Goal: Task Accomplishment & Management: Complete application form

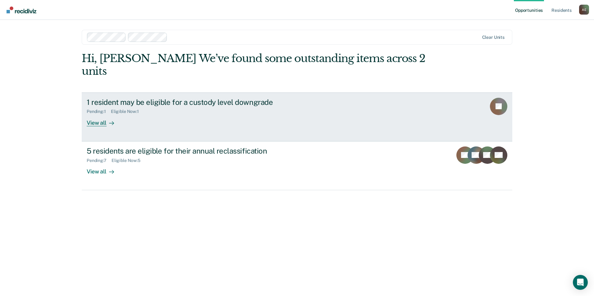
click at [94, 114] on div "View all" at bounding box center [104, 120] width 35 height 12
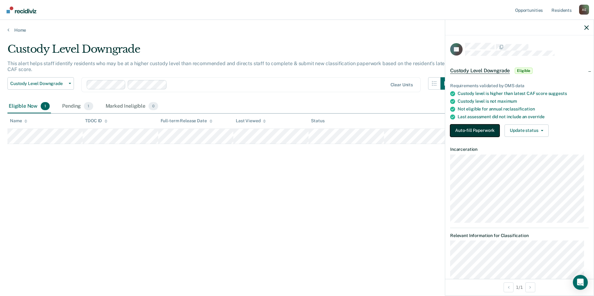
click at [464, 132] on button "Auto-fill Paperwork" at bounding box center [474, 131] width 49 height 12
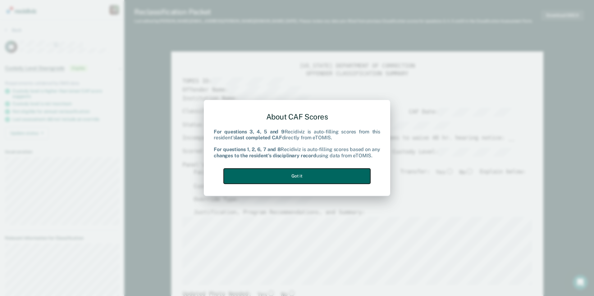
click at [265, 177] on button "Got it" at bounding box center [297, 176] width 147 height 15
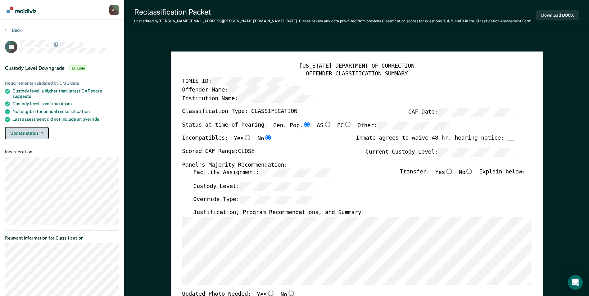
click at [44, 131] on button "Update status" at bounding box center [27, 133] width 44 height 12
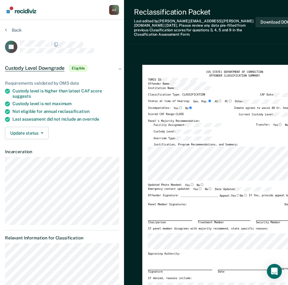
type textarea "x"
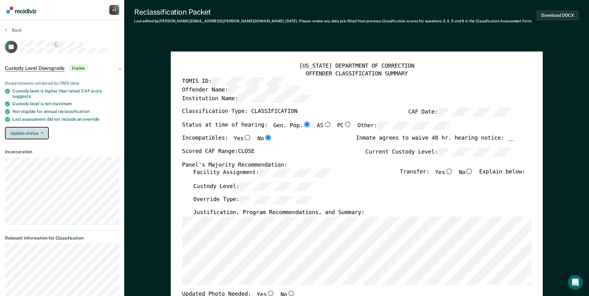
click at [41, 131] on button "Update status" at bounding box center [27, 133] width 44 height 12
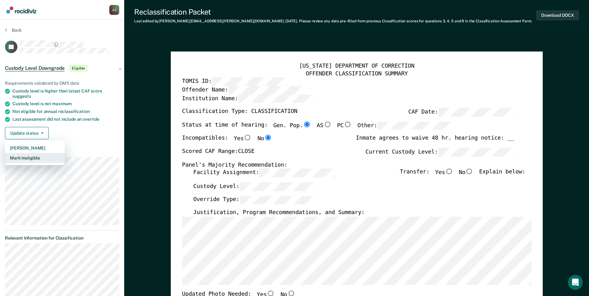
click at [36, 157] on button "Mark Ineligible" at bounding box center [35, 158] width 60 height 10
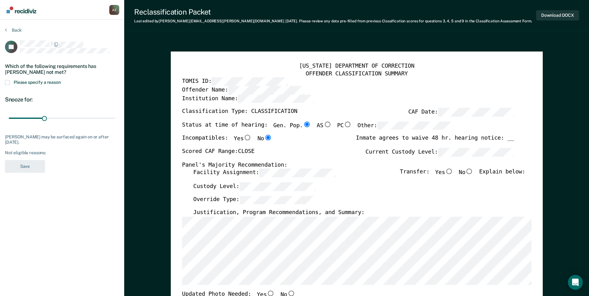
click at [8, 83] on span at bounding box center [7, 82] width 5 height 5
click at [61, 80] on input "Please specify a reason" at bounding box center [61, 80] width 0 height 0
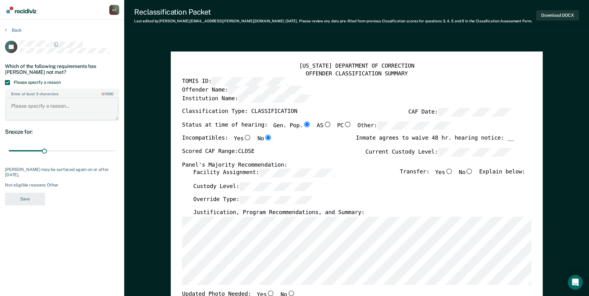
click at [15, 107] on textarea "Enter at least 3 characters 0 / 1600" at bounding box center [62, 108] width 113 height 23
click at [33, 112] on textarea "Assaulted another offender with serious injury om 1/03/24." at bounding box center [62, 108] width 113 height 23
click at [55, 113] on textarea "Assaulted another offender with serious injury on 1/03/24." at bounding box center [62, 108] width 113 height 23
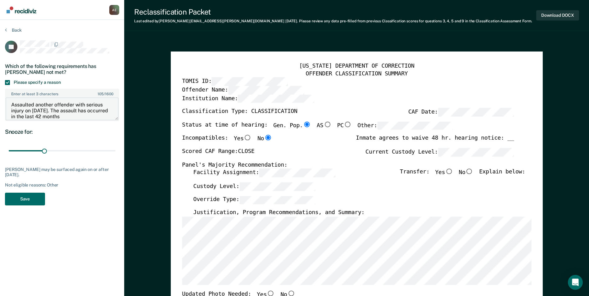
click at [85, 115] on textarea "Assaulted another offender with serious injury on 1/03/24. The assault has occu…" at bounding box center [62, 108] width 113 height 23
type textarea "Assaulted another offender with serious injury on 1/03/24. The assault has occu…"
drag, startPoint x: 45, startPoint y: 151, endPoint x: 79, endPoint y: 151, distance: 33.8
type input "60"
click at [79, 151] on input "range" at bounding box center [62, 150] width 107 height 11
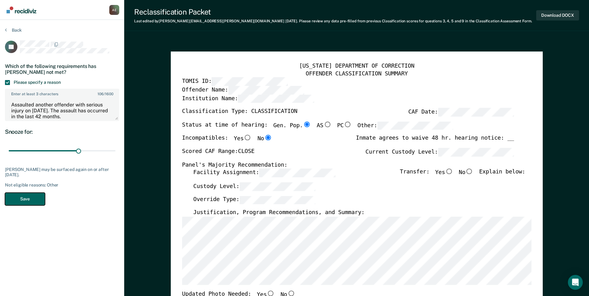
click at [24, 199] on button "Save" at bounding box center [25, 199] width 40 height 13
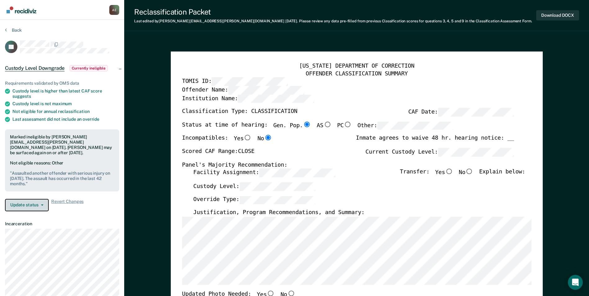
click at [29, 200] on button "Update status" at bounding box center [27, 205] width 44 height 12
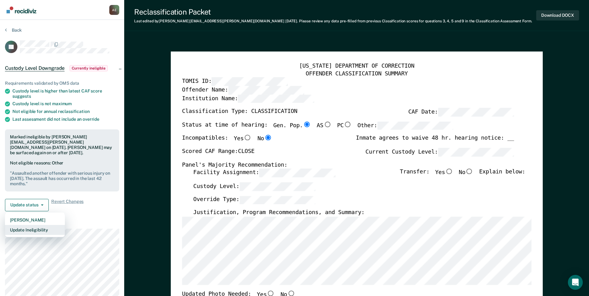
click at [18, 225] on button "Update Ineligibility" at bounding box center [35, 230] width 60 height 10
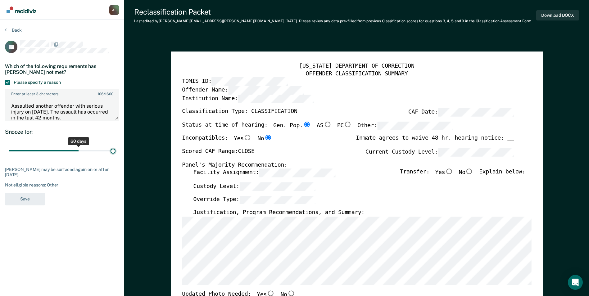
click at [113, 151] on input "range" at bounding box center [62, 150] width 107 height 11
drag, startPoint x: 112, startPoint y: 150, endPoint x: 79, endPoint y: 154, distance: 33.8
type input "60"
click at [79, 154] on input "range" at bounding box center [62, 150] width 107 height 11
click at [67, 212] on section "Back TP Which of the following requirements has Tyler Pierce not met? Please sp…" at bounding box center [62, 118] width 124 height 197
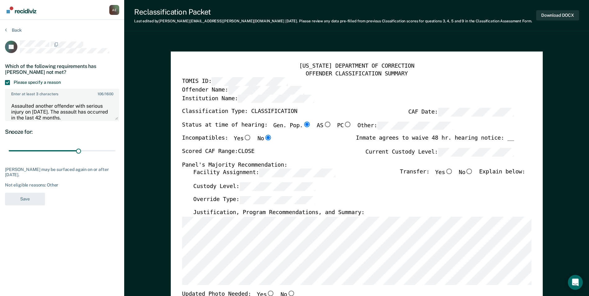
drag, startPoint x: 69, startPoint y: 231, endPoint x: 69, endPoint y: 206, distance: 25.5
click at [6, 31] on icon at bounding box center [6, 29] width 2 height 5
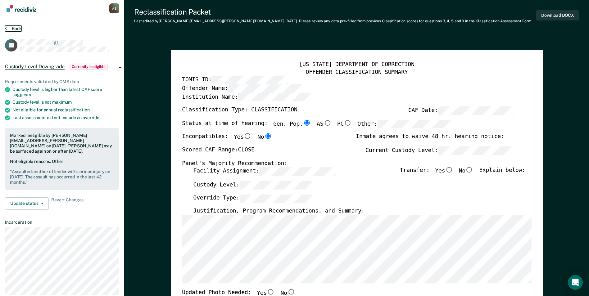
scroll to position [0, 0]
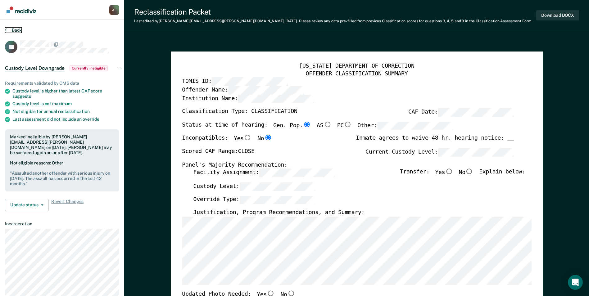
click at [6, 29] on icon at bounding box center [6, 29] width 2 height 5
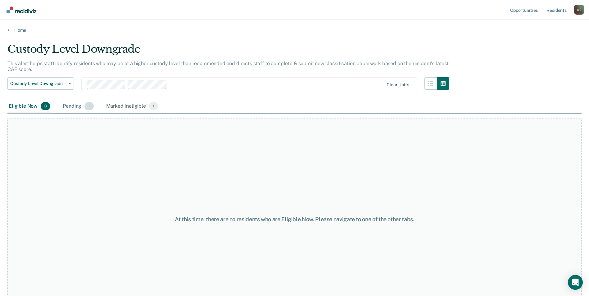
click at [72, 106] on div "Pending 1" at bounding box center [77, 107] width 33 height 14
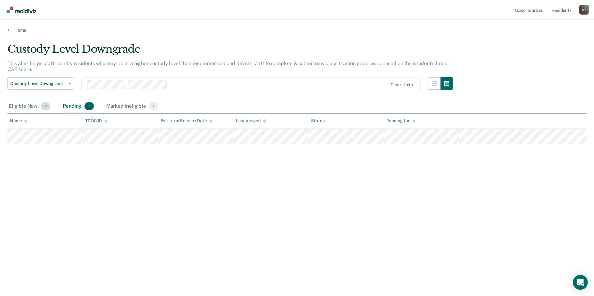
click at [22, 106] on div "Eligible Now 0" at bounding box center [29, 107] width 44 height 14
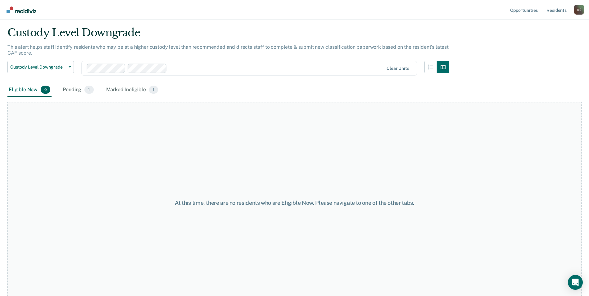
scroll to position [24, 0]
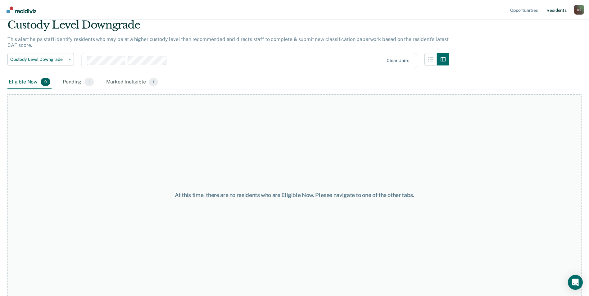
click at [551, 11] on link "Resident s" at bounding box center [556, 10] width 23 height 20
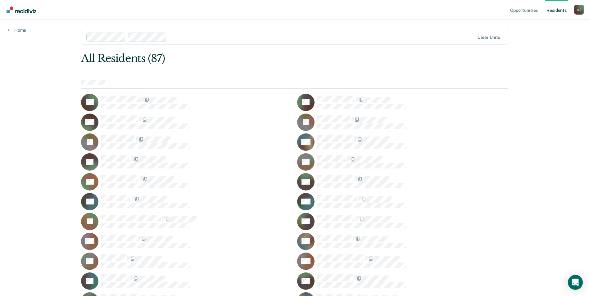
click at [580, 10] on div "A E" at bounding box center [579, 10] width 10 height 10
click at [550, 27] on link "Profile" at bounding box center [554, 25] width 50 height 5
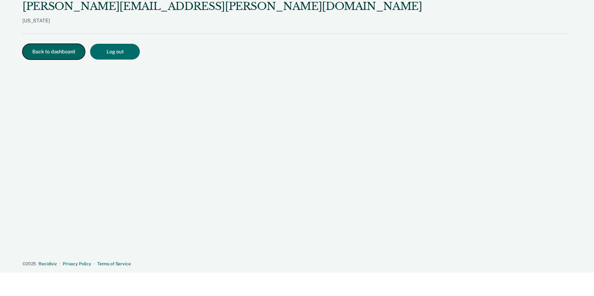
click at [48, 55] on button "Back to dashboard" at bounding box center [53, 52] width 63 height 16
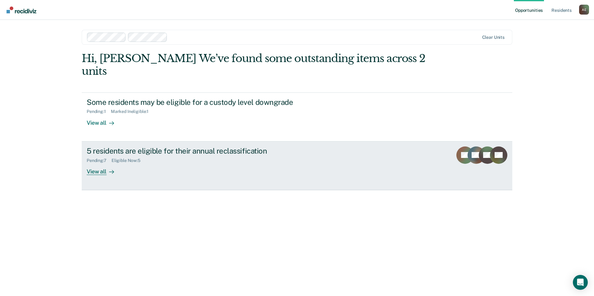
click at [93, 163] on div "View all" at bounding box center [104, 169] width 35 height 12
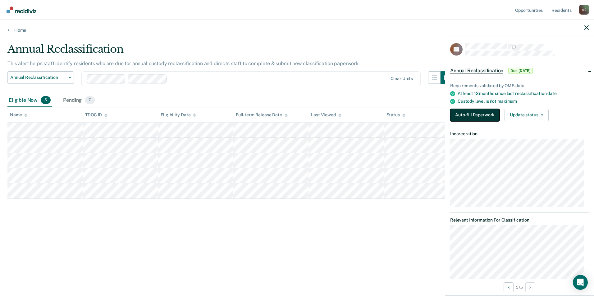
click at [482, 118] on button "Auto-fill Paperwork" at bounding box center [474, 115] width 49 height 12
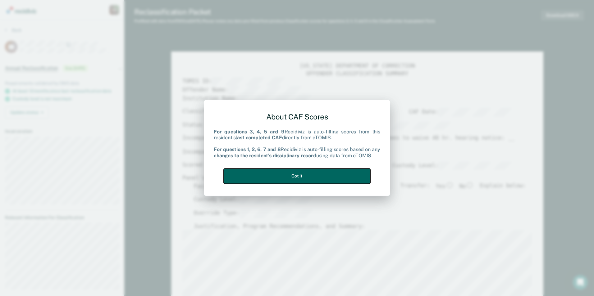
click at [260, 176] on button "Got it" at bounding box center [297, 176] width 147 height 15
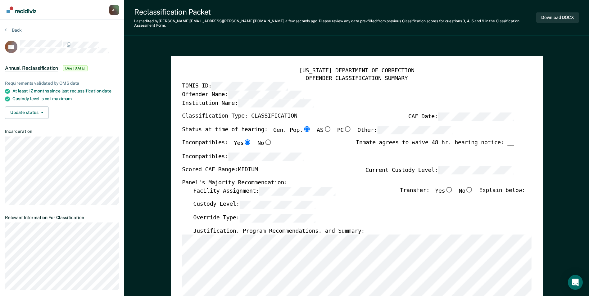
scroll to position [62, 0]
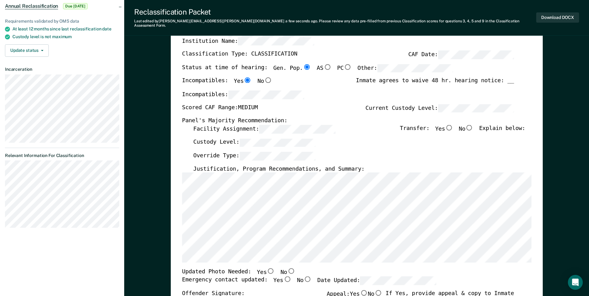
click at [473, 125] on input "No" at bounding box center [469, 128] width 8 height 6
type textarea "x"
radio input "true"
click at [283, 276] on input "Yes" at bounding box center [287, 279] width 8 height 6
type textarea "x"
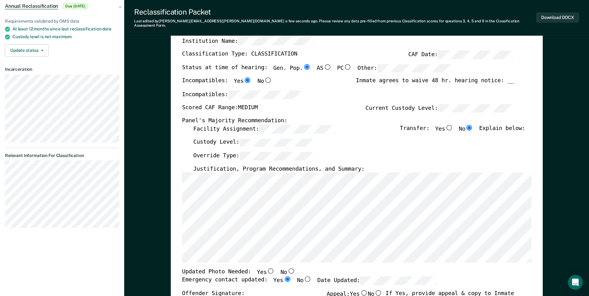
radio input "true"
click at [267, 269] on input "Yes" at bounding box center [271, 272] width 8 height 6
type textarea "x"
radio input "true"
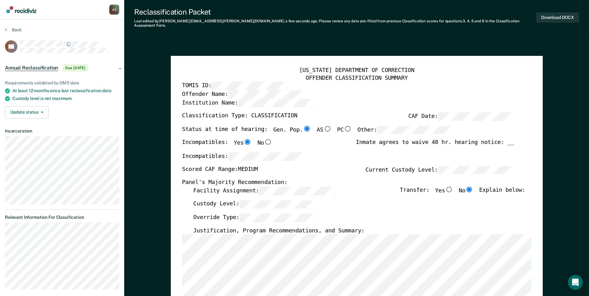
scroll to position [0, 0]
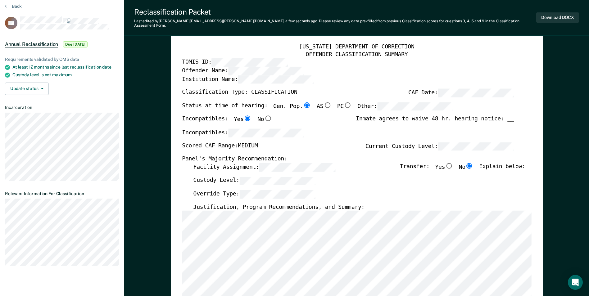
scroll to position [31, 0]
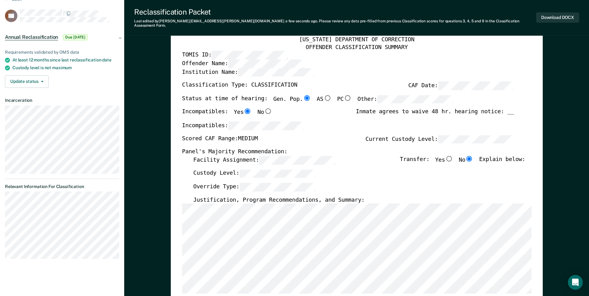
drag, startPoint x: 356, startPoint y: 194, endPoint x: 355, endPoint y: 198, distance: 4.1
click at [356, 197] on div "Justification, Program Recommendations, and Summary:" at bounding box center [359, 200] width 332 height 7
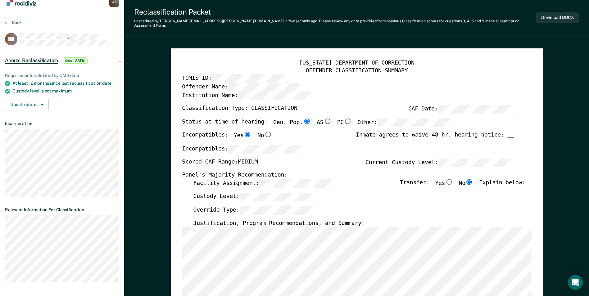
scroll to position [0, 0]
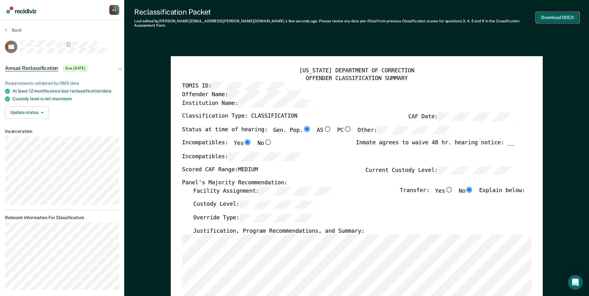
click at [548, 16] on button "Download DOCX" at bounding box center [557, 17] width 43 height 10
type textarea "x"
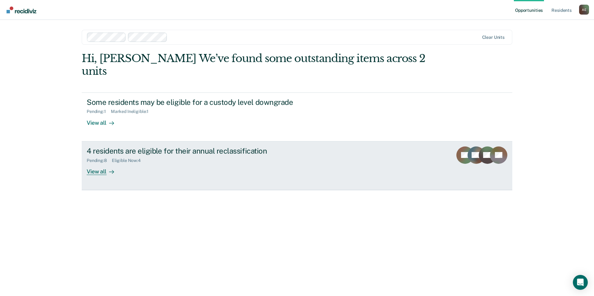
click at [93, 163] on div "View all" at bounding box center [104, 169] width 35 height 12
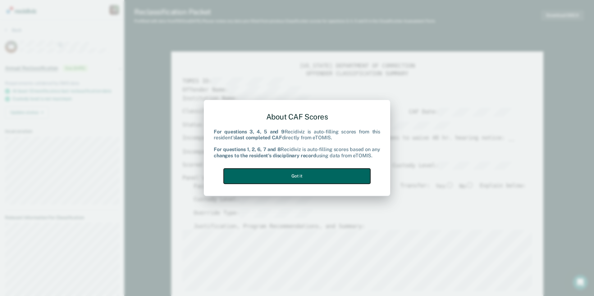
click at [268, 180] on button "Got it" at bounding box center [297, 176] width 147 height 15
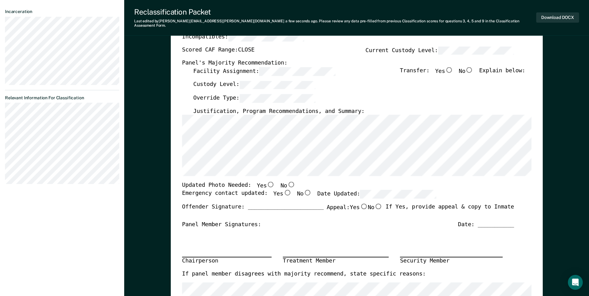
scroll to position [93, 0]
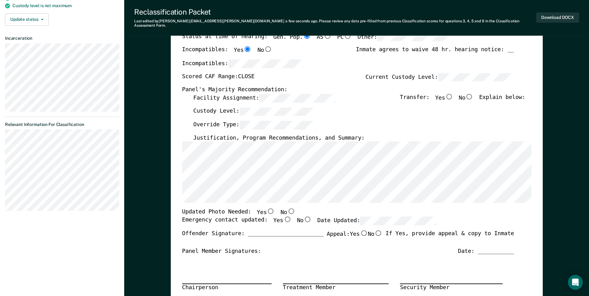
click at [471, 94] on input "No" at bounding box center [469, 97] width 8 height 6
type textarea "x"
radio input "true"
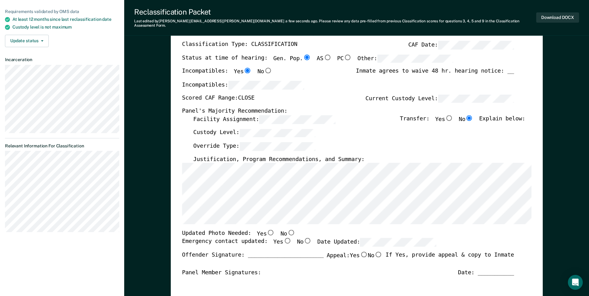
scroll to position [62, 0]
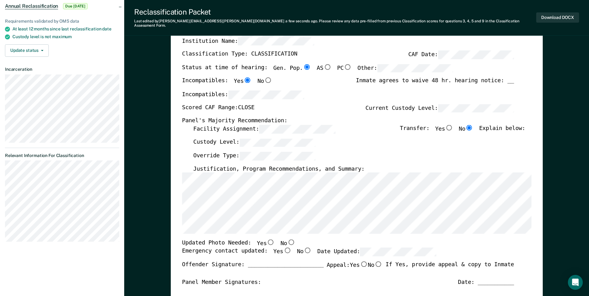
click at [287, 240] on input "No" at bounding box center [291, 243] width 8 height 6
type textarea "x"
radio input "true"
click at [283, 248] on input "Yes" at bounding box center [287, 251] width 8 height 6
type textarea "x"
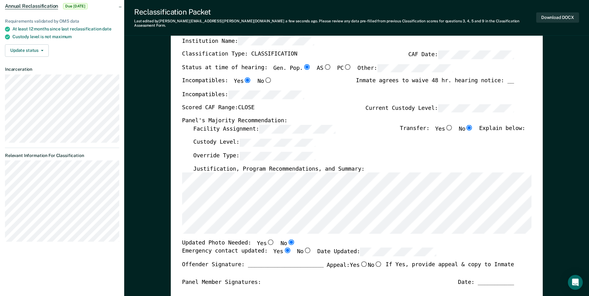
radio input "true"
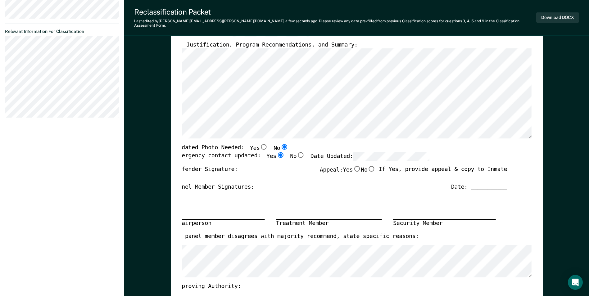
scroll to position [279, 0]
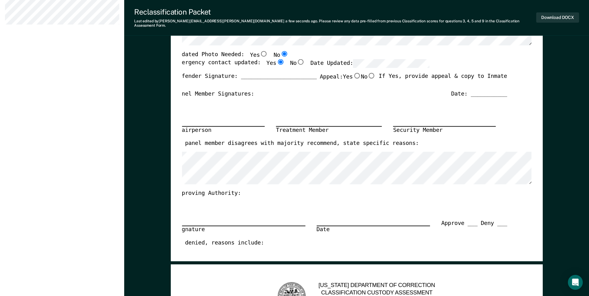
click at [181, 191] on div "[US_STATE] DEPARTMENT OF CORRECTION OFFENDER CLASSIFICATION SUMMARY TOMIS ID: O…" at bounding box center [357, 19] width 372 height 485
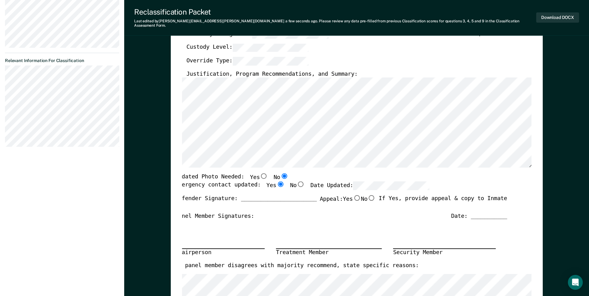
click at [182, 174] on div "Updated Photo Needed: Yes No" at bounding box center [231, 178] width 113 height 8
drag, startPoint x: 182, startPoint y: 173, endPoint x: 202, endPoint y: 172, distance: 19.3
click at [202, 174] on div "Updated Photo Needed: Yes No" at bounding box center [231, 178] width 113 height 8
drag, startPoint x: 202, startPoint y: 172, endPoint x: 182, endPoint y: 173, distance: 19.6
click at [182, 174] on div "Updated Photo Needed: Yes No" at bounding box center [231, 178] width 113 height 8
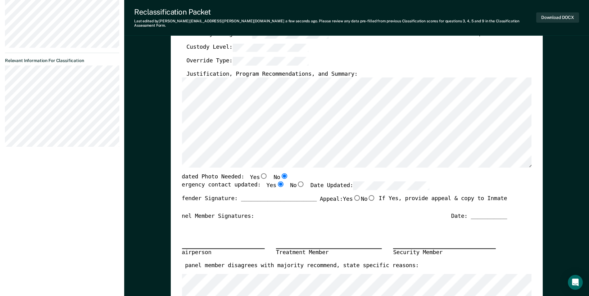
click at [182, 182] on div "Emergency contact updated: Yes No Date Updated:" at bounding box center [302, 188] width 254 height 14
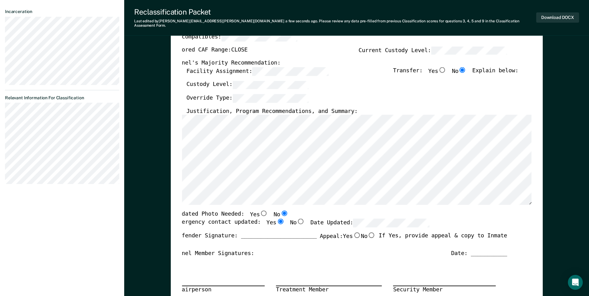
scroll to position [124, 0]
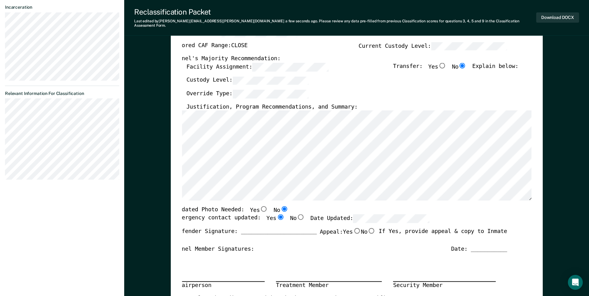
click at [183, 206] on div "Updated Photo Needed: Yes No" at bounding box center [231, 210] width 113 height 8
click at [183, 207] on div "Updated Photo Needed: Yes No" at bounding box center [231, 210] width 113 height 8
click at [178, 181] on div "[US_STATE] DEPARTMENT OF CORRECTION OFFENDER CLASSIFICATION SUMMARY TOMIS ID: O…" at bounding box center [357, 174] width 372 height 485
click at [182, 206] on div "Updated Photo Needed: Yes No" at bounding box center [231, 210] width 113 height 8
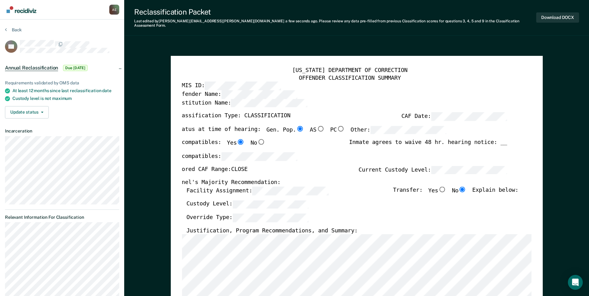
scroll to position [0, 0]
click at [6, 29] on icon at bounding box center [6, 29] width 2 height 5
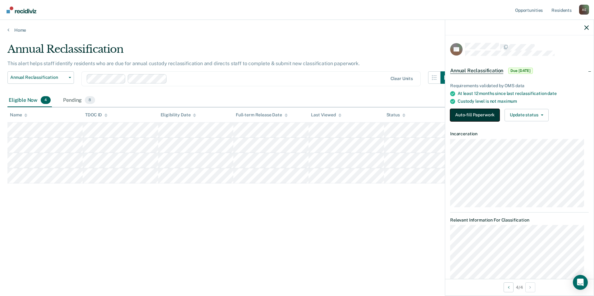
click at [475, 114] on button "Auto-fill Paperwork" at bounding box center [474, 115] width 49 height 12
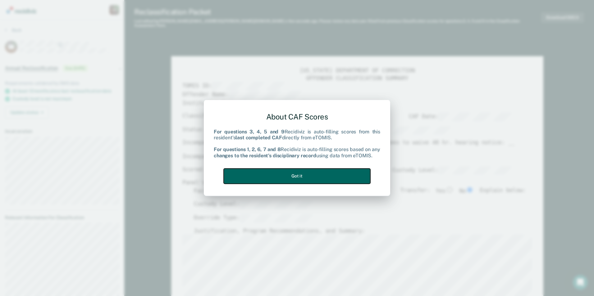
click at [294, 176] on button "Got it" at bounding box center [297, 176] width 147 height 15
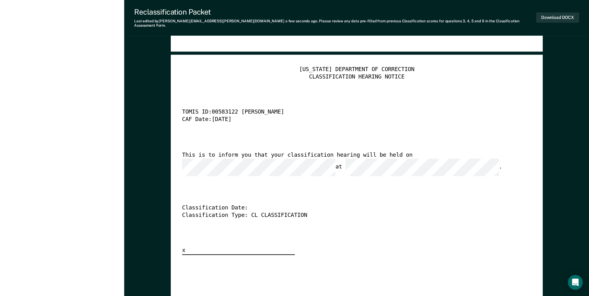
scroll to position [1397, 0]
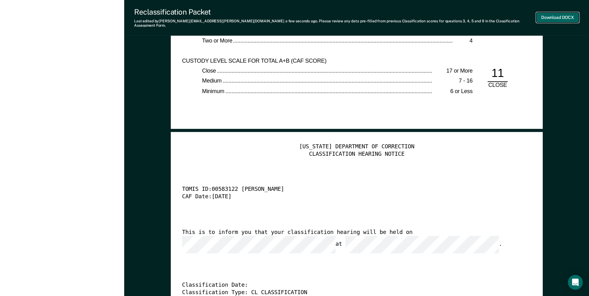
click at [546, 12] on button "Download DOCX" at bounding box center [557, 17] width 43 height 10
type textarea "x"
